Goal: Task Accomplishment & Management: Use online tool/utility

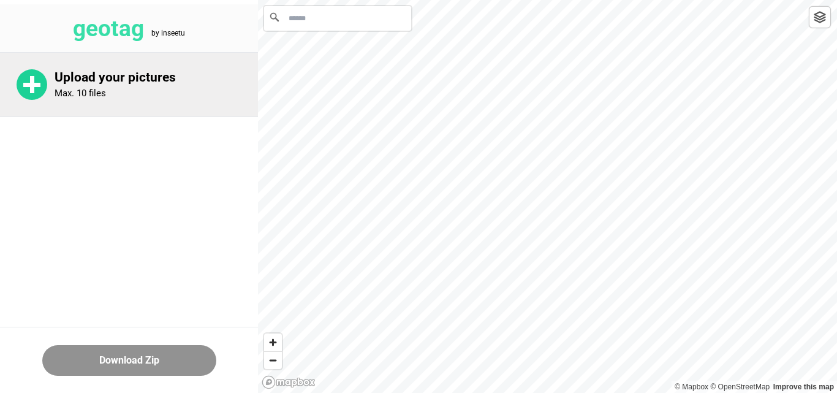
click at [31, 78] on rect at bounding box center [32, 84] width 4 height 17
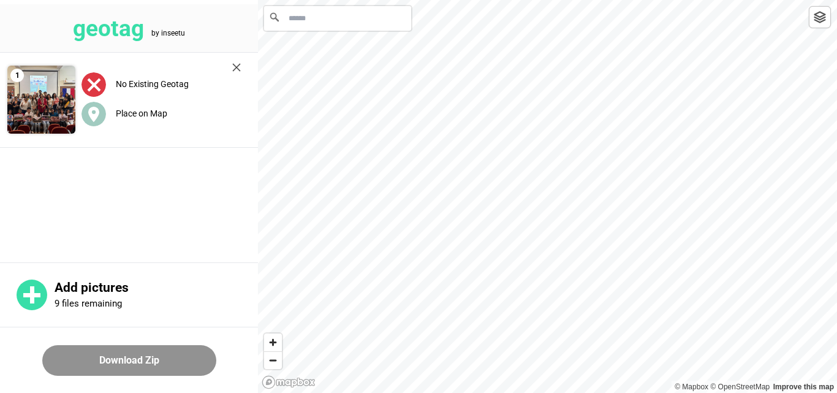
click at [354, 16] on input "Search" at bounding box center [337, 18] width 147 height 25
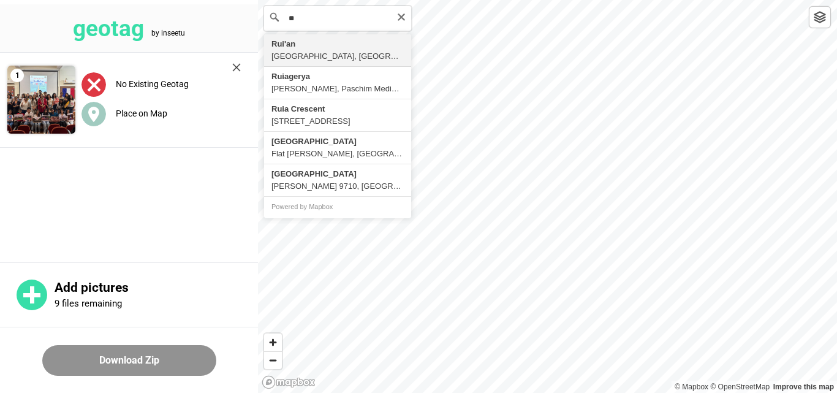
type input "*"
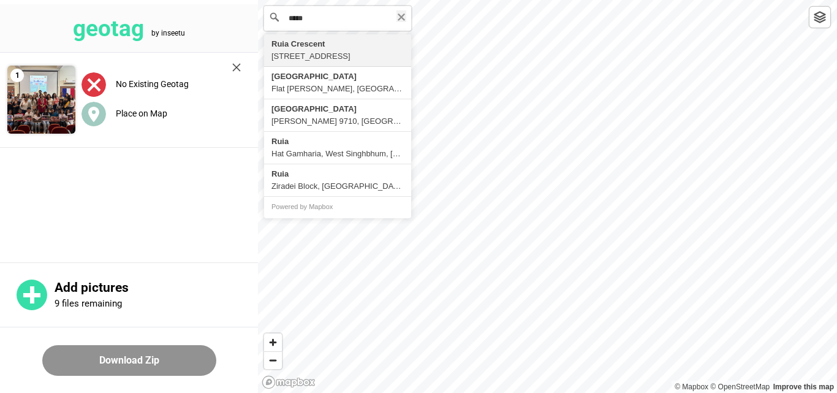
type input "****"
click at [401, 11] on button "Clear" at bounding box center [401, 16] width 10 height 12
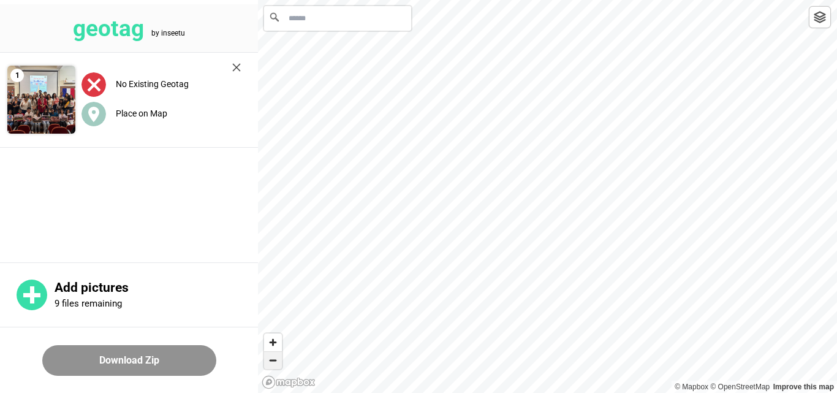
click at [271, 361] on span "Zoom out" at bounding box center [273, 360] width 18 height 17
click at [274, 365] on span "Zoom out" at bounding box center [273, 360] width 18 height 17
click at [270, 364] on span "Zoom out" at bounding box center [273, 360] width 18 height 17
click at [272, 355] on span "Zoom out" at bounding box center [273, 360] width 18 height 17
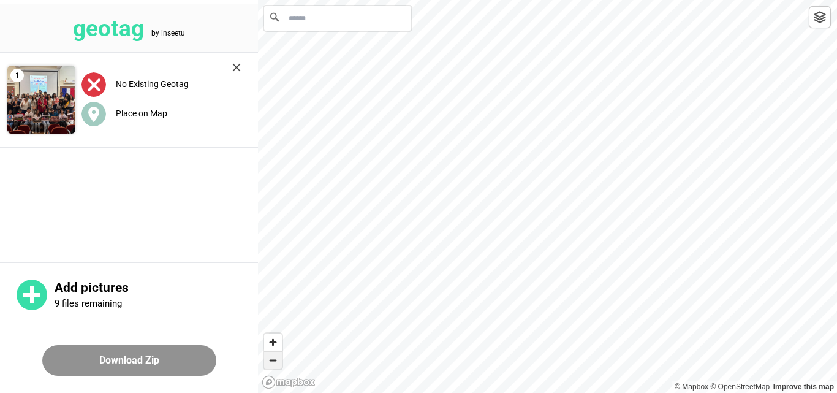
click at [272, 355] on span "Zoom out" at bounding box center [273, 360] width 18 height 17
click at [278, 337] on span "Zoom in" at bounding box center [273, 342] width 18 height 18
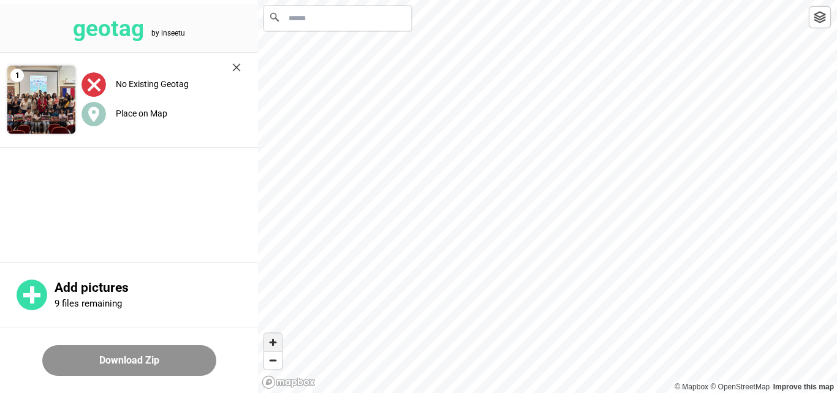
click at [267, 344] on span "Zoom in" at bounding box center [273, 342] width 18 height 18
click at [273, 344] on span "Zoom in" at bounding box center [273, 342] width 18 height 18
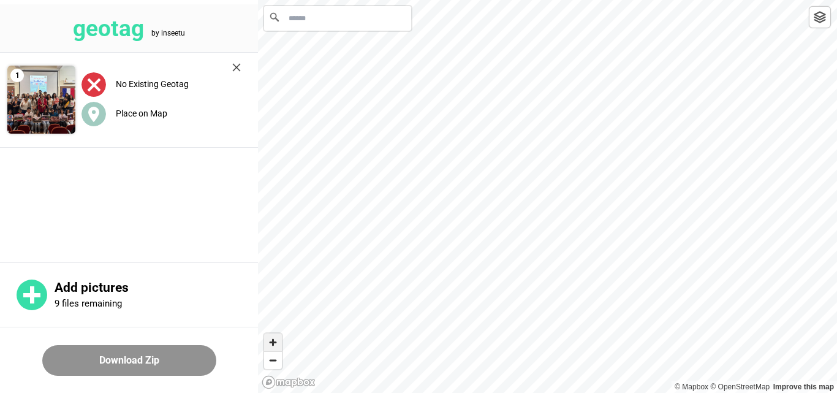
click at [273, 344] on span "Zoom in" at bounding box center [273, 342] width 18 height 18
click at [270, 339] on span "Zoom in" at bounding box center [273, 342] width 18 height 18
click at [268, 340] on span "Zoom in" at bounding box center [273, 342] width 18 height 18
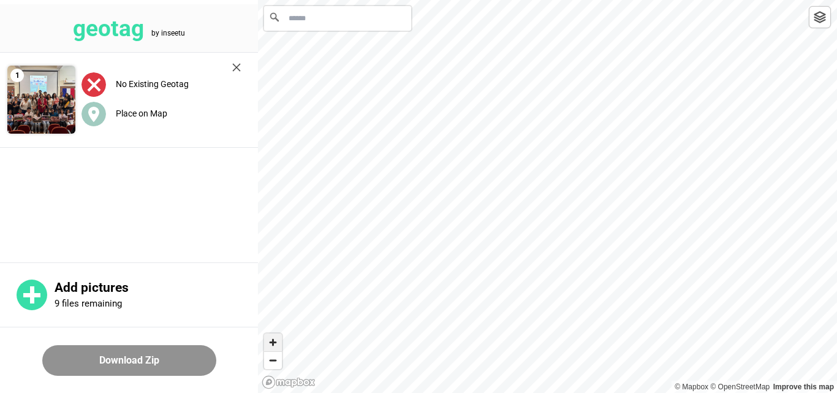
click at [268, 340] on span "Zoom in" at bounding box center [273, 342] width 18 height 18
click at [273, 345] on span "Zoom in" at bounding box center [273, 342] width 18 height 18
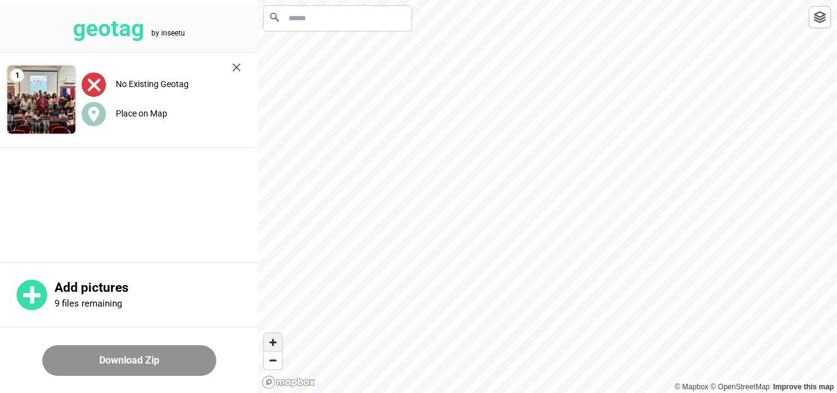
click at [270, 338] on span "Zoom in" at bounding box center [273, 342] width 18 height 18
click at [135, 188] on main "1 No Existing Geotag Place on Map" at bounding box center [129, 156] width 258 height 207
click at [124, 115] on label "Place on Map" at bounding box center [141, 113] width 51 height 10
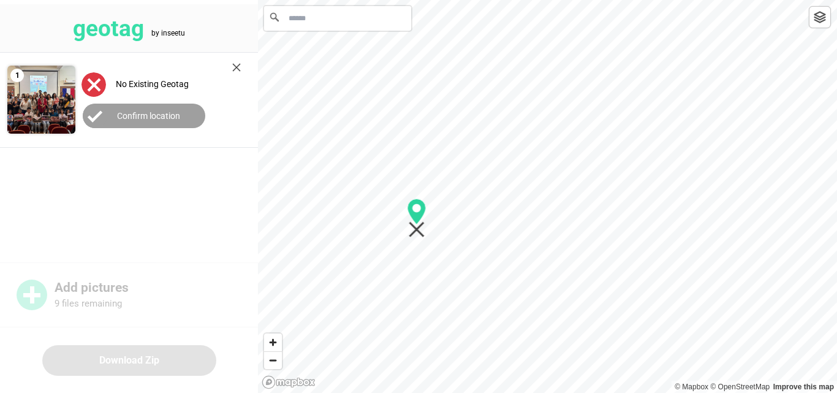
drag, startPoint x: 715, startPoint y: 197, endPoint x: 411, endPoint y: 250, distance: 308.5
click at [414, 228] on icon "Map marker" at bounding box center [417, 230] width 16 height 16
click at [330, 0] on div at bounding box center [547, 0] width 579 height 0
click at [143, 123] on button "Confirm location" at bounding box center [144, 116] width 123 height 25
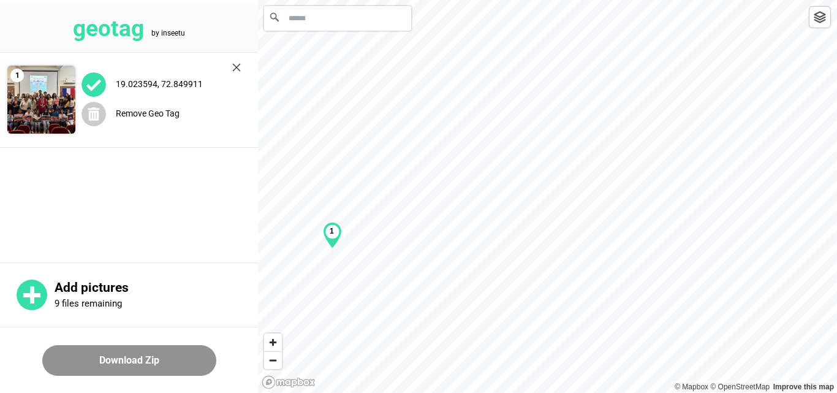
click at [138, 358] on button "Download Zip" at bounding box center [129, 360] width 174 height 31
click at [161, 199] on main "1 19.023594, 72.849911 Remove Geo Tag" at bounding box center [129, 156] width 258 height 207
